Goal: Navigation & Orientation: Find specific page/section

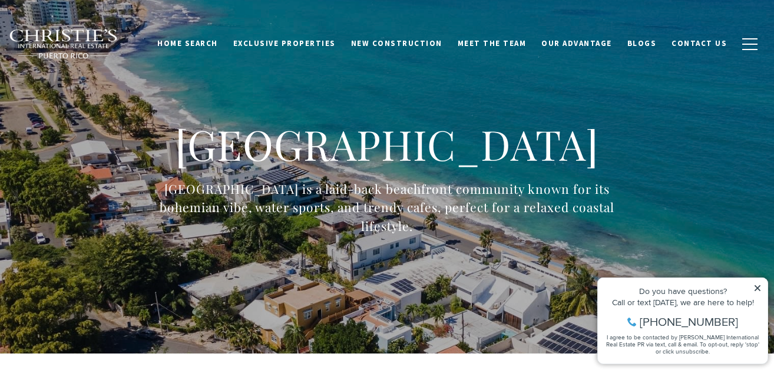
click at [755, 287] on icon at bounding box center [757, 288] width 6 height 6
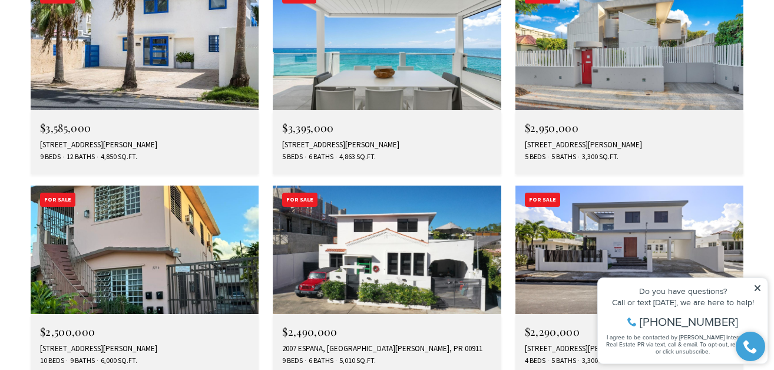
scroll to position [2179, 0]
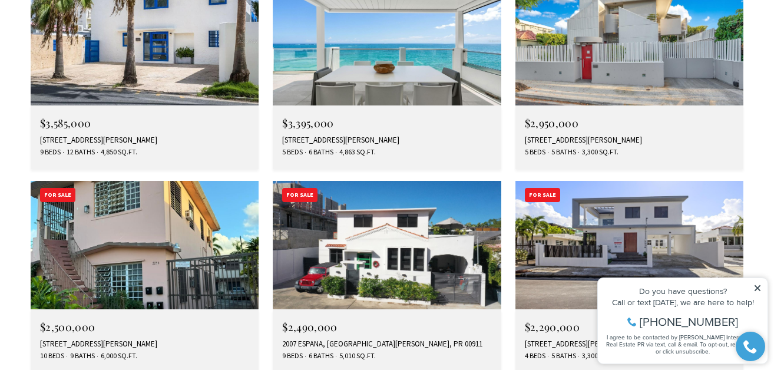
click at [758, 286] on icon at bounding box center [757, 288] width 8 height 8
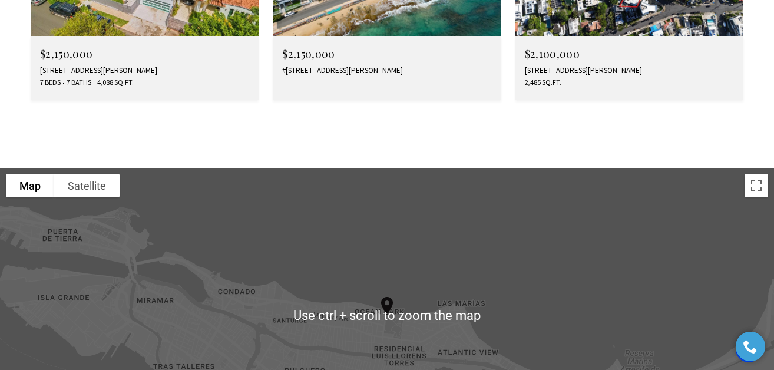
scroll to position [2650, 0]
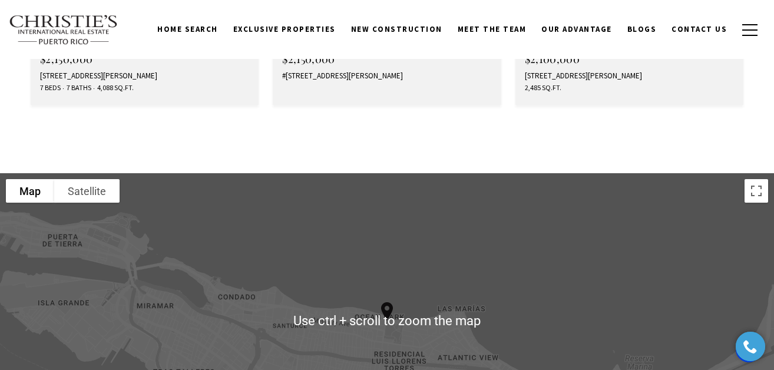
click at [337, 49] on div "Home Search [GEOGRAPHIC_DATA] [GEOGRAPHIC_DATA] Coastal [GEOGRAPHIC_DATA][PERSO…" at bounding box center [387, 29] width 756 height 43
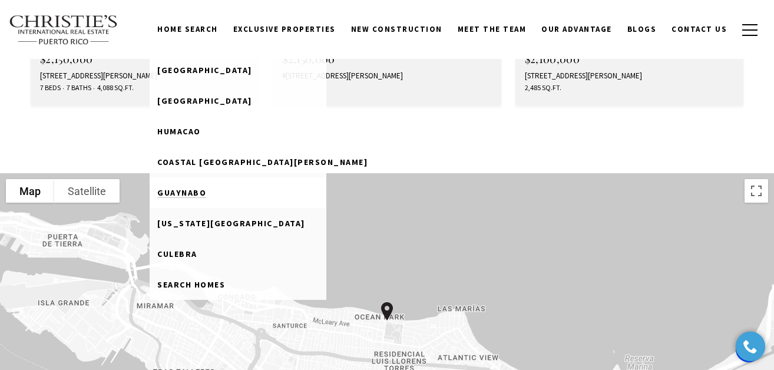
click at [206, 189] on span "Guaynabo" at bounding box center [181, 192] width 49 height 11
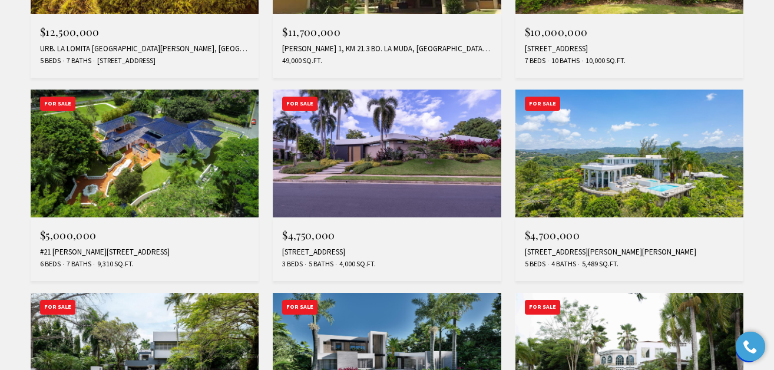
scroll to position [648, 0]
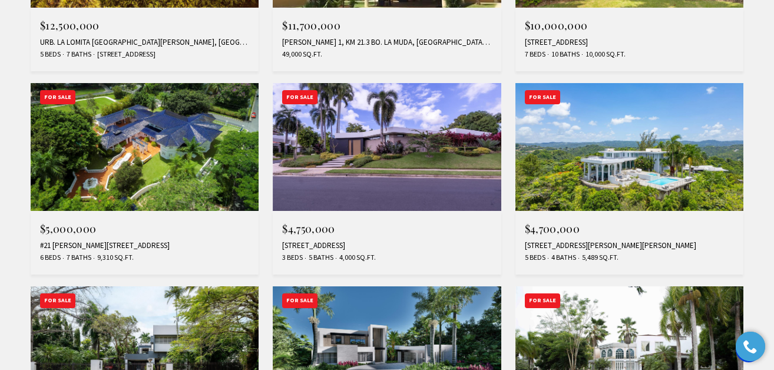
click at [140, 168] on img at bounding box center [145, 147] width 228 height 128
